Goal: Task Accomplishment & Management: Use online tool/utility

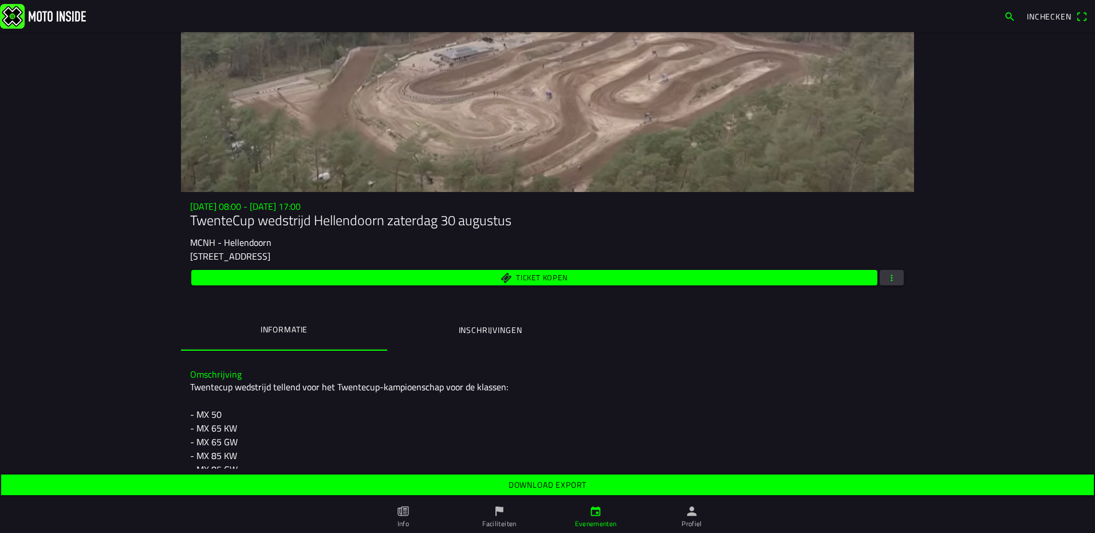
click at [899, 275] on button "button" at bounding box center [892, 277] width 24 height 15
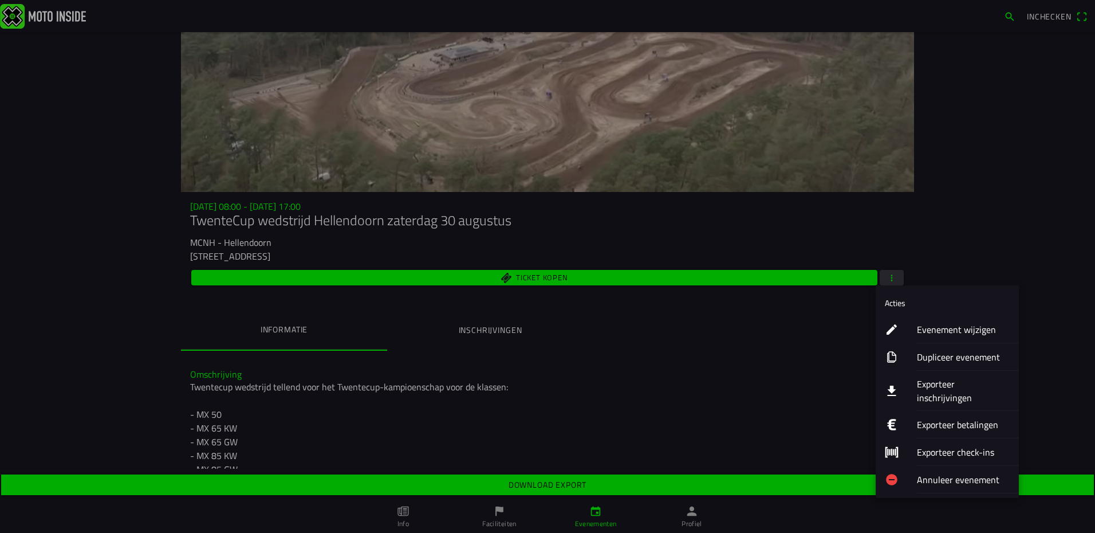
click at [951, 332] on ion-label "Evenement wijzigen" at bounding box center [963, 330] width 93 height 14
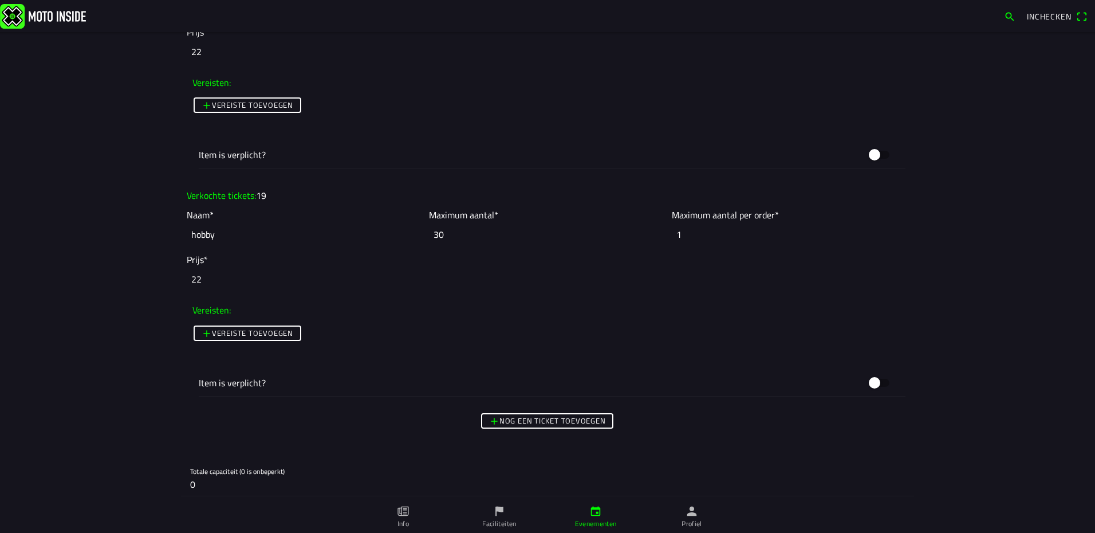
scroll to position [3437, 0]
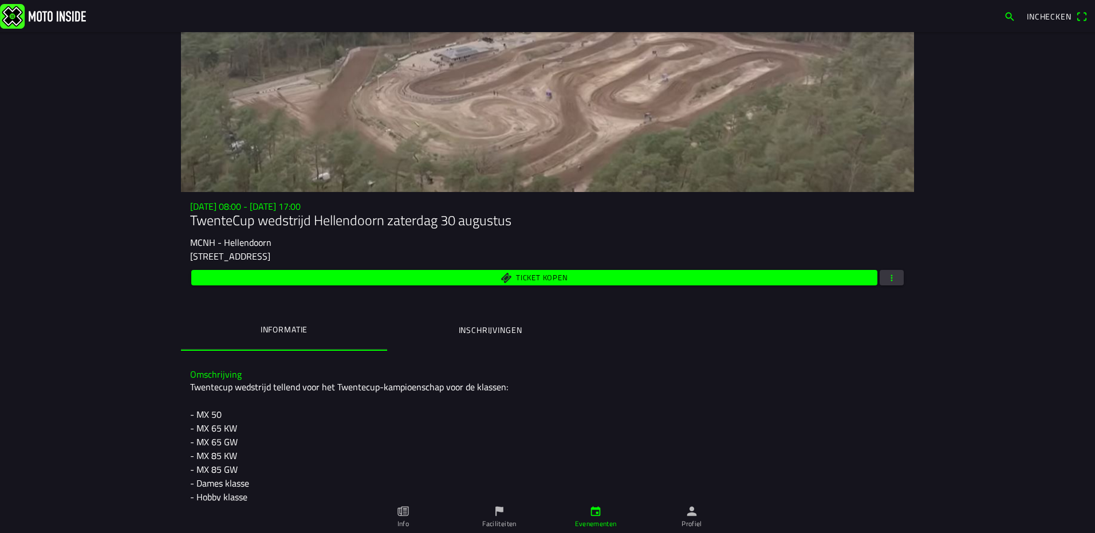
click at [891, 284] on span "button" at bounding box center [892, 277] width 10 height 15
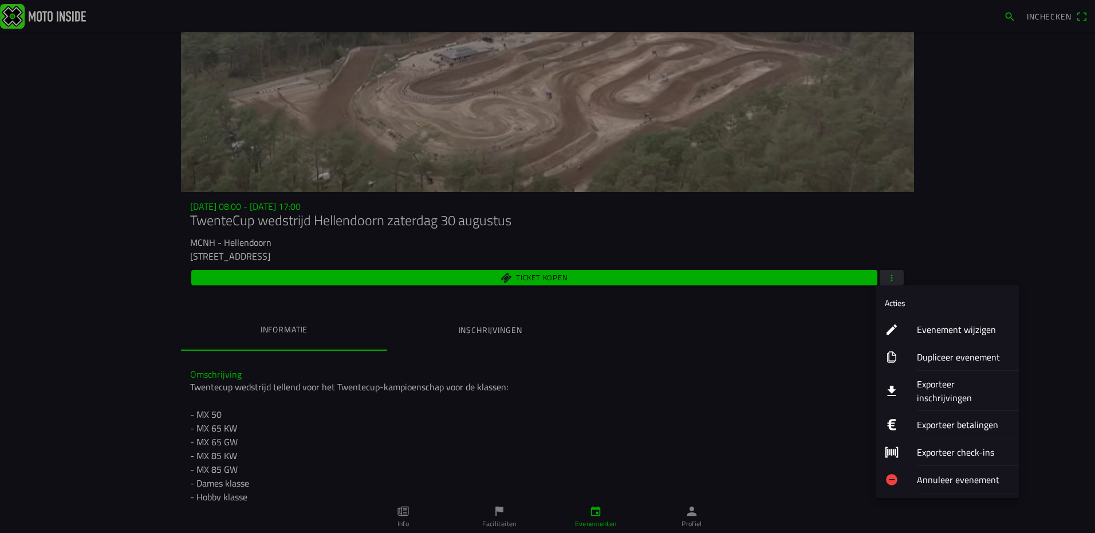
click at [956, 385] on ion-label "Exporteer inschrijvingen" at bounding box center [963, 390] width 93 height 27
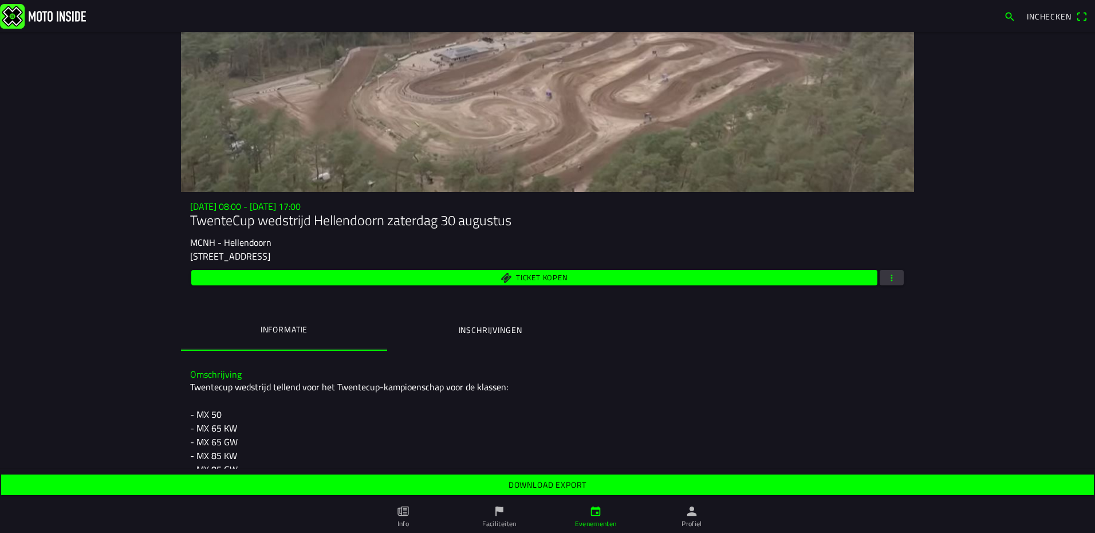
click at [0, 0] on slot "Download export" at bounding box center [0, 0] width 0 height 0
